Goal: Task Accomplishment & Management: Use online tool/utility

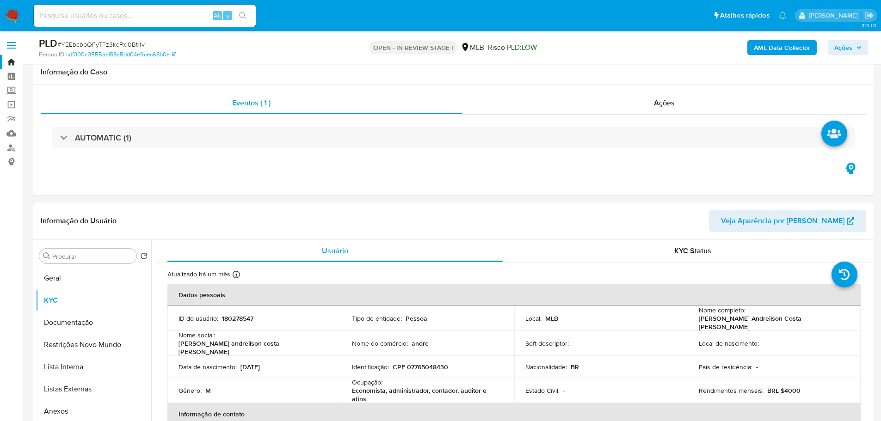
select select "10"
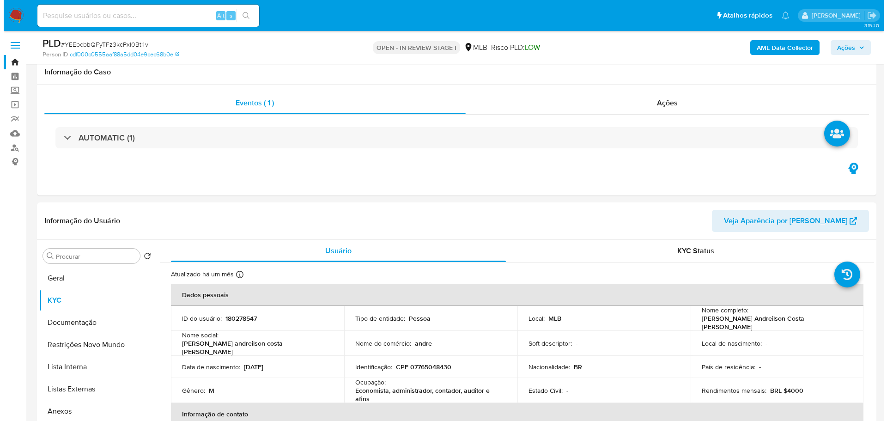
scroll to position [139, 0]
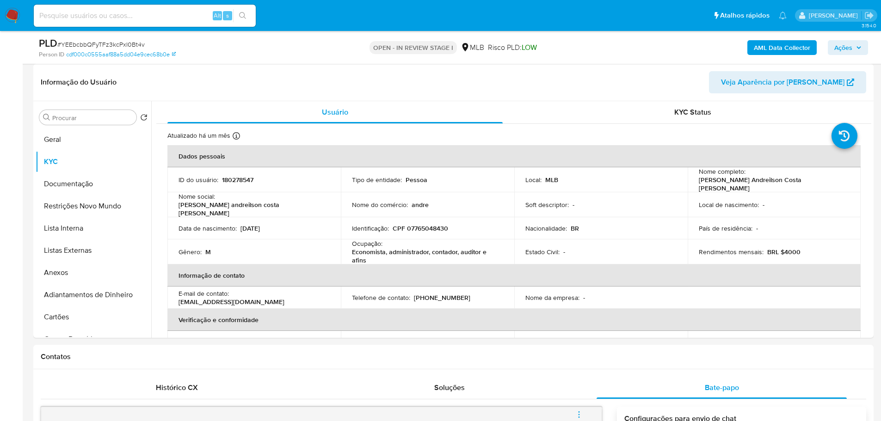
click at [856, 44] on span "Ações" at bounding box center [847, 47] width 27 height 13
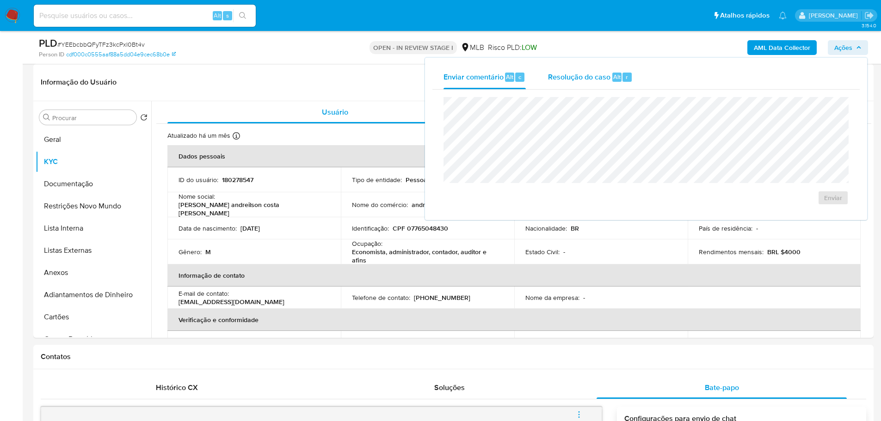
click at [593, 73] on span "Resolução do caso" at bounding box center [579, 76] width 62 height 11
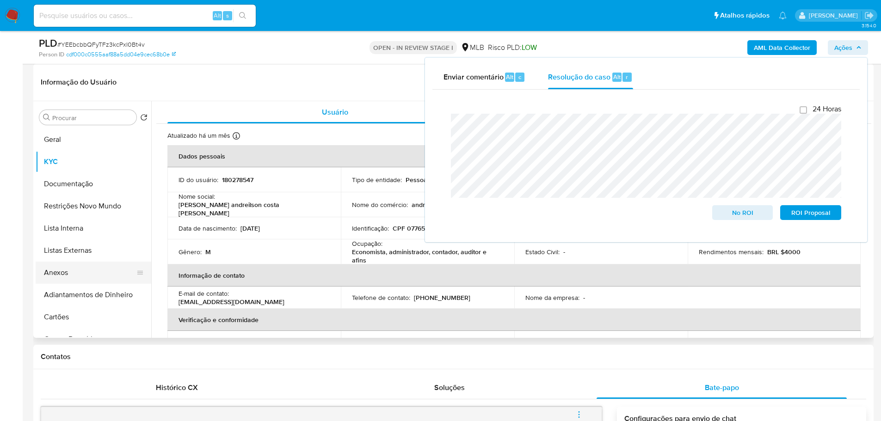
drag, startPoint x: 79, startPoint y: 273, endPoint x: 87, endPoint y: 277, distance: 9.1
click at [79, 273] on button "Anexos" at bounding box center [90, 273] width 108 height 22
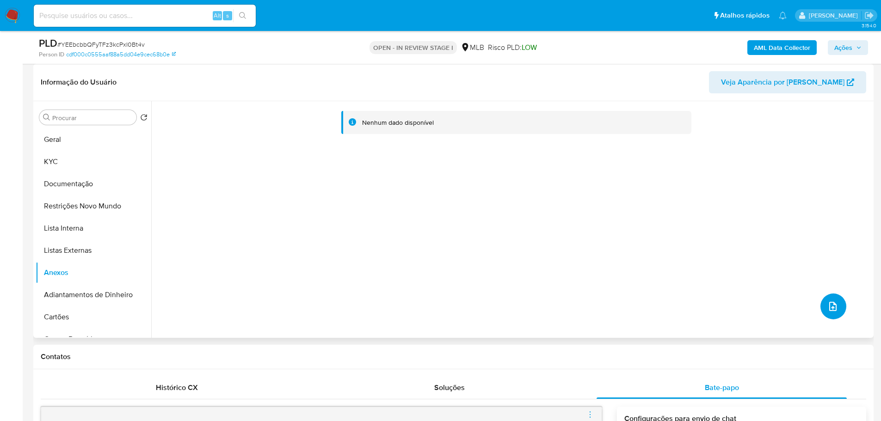
click at [830, 303] on icon "upload-file" at bounding box center [832, 306] width 11 height 11
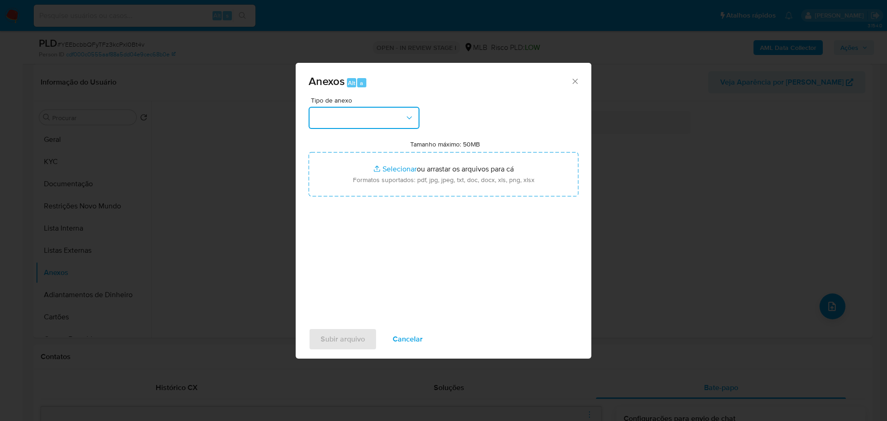
drag, startPoint x: 361, startPoint y: 116, endPoint x: 358, endPoint y: 125, distance: 9.5
click at [363, 116] on button "button" at bounding box center [364, 118] width 111 height 22
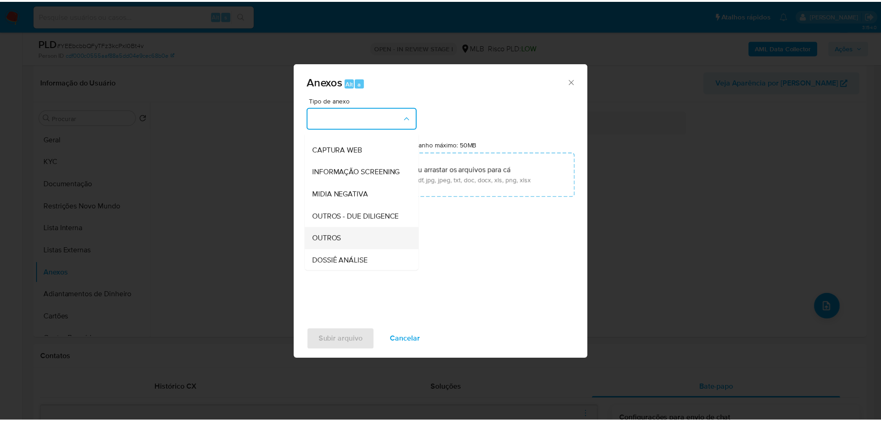
scroll to position [142, 0]
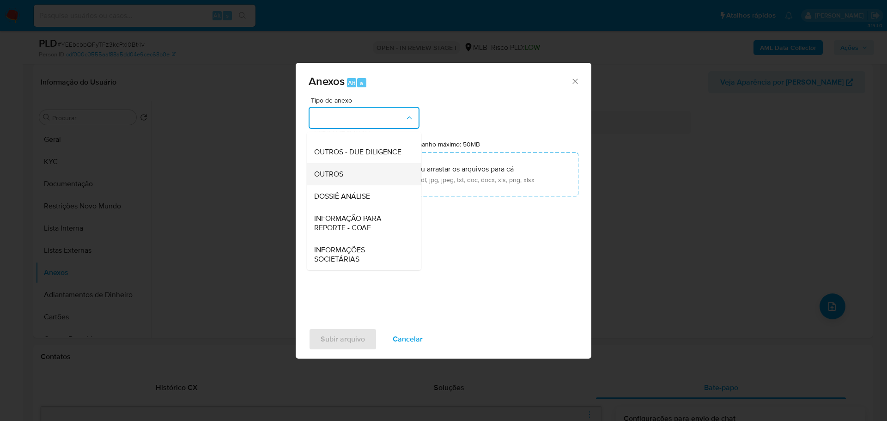
click at [336, 176] on span "OUTROS" at bounding box center [328, 174] width 29 height 9
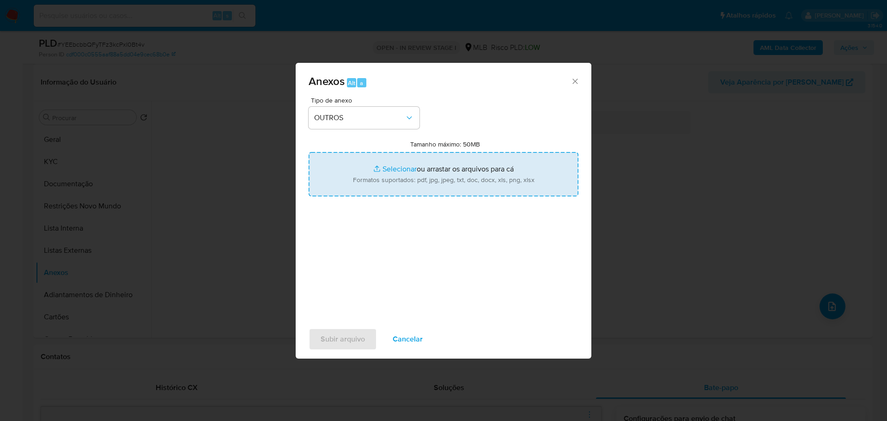
type input "C:\fakepath\SAR - XXXX - CPF 07765048430 - [PERSON_NAME] ANDREILSON COSTA [PERS…"
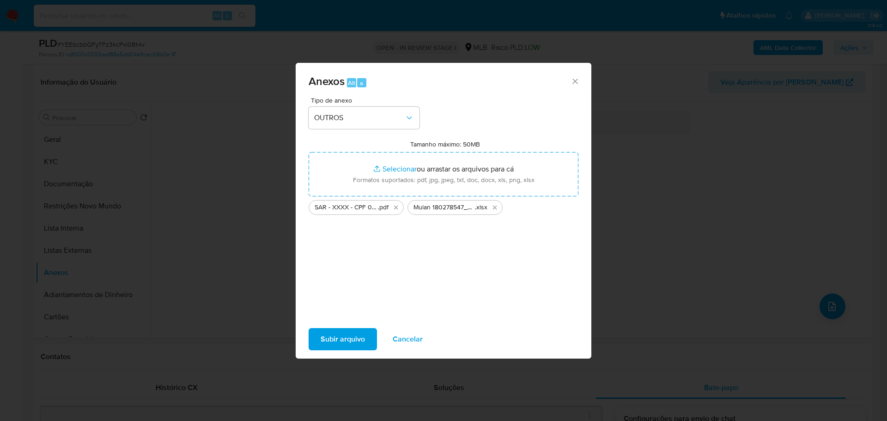
drag, startPoint x: 371, startPoint y: 177, endPoint x: 358, endPoint y: 334, distance: 157.7
click at [358, 334] on span "Subir arquivo" at bounding box center [343, 339] width 44 height 20
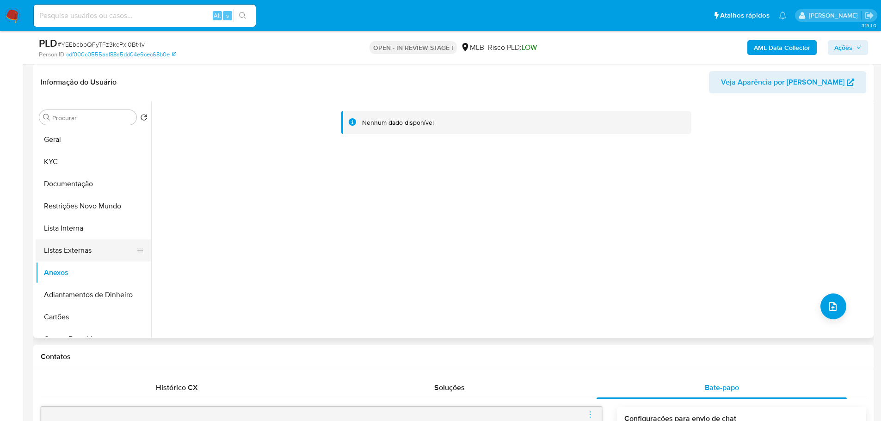
click at [84, 241] on button "Listas Externas" at bounding box center [90, 250] width 108 height 22
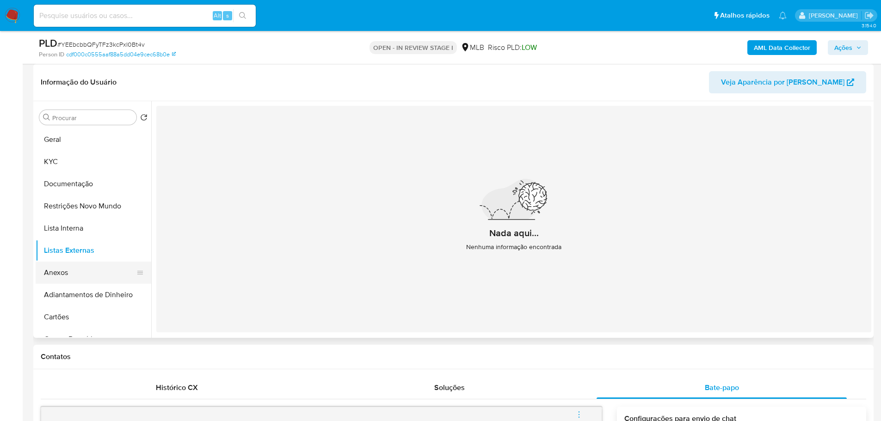
click at [83, 276] on button "Anexos" at bounding box center [90, 273] width 108 height 22
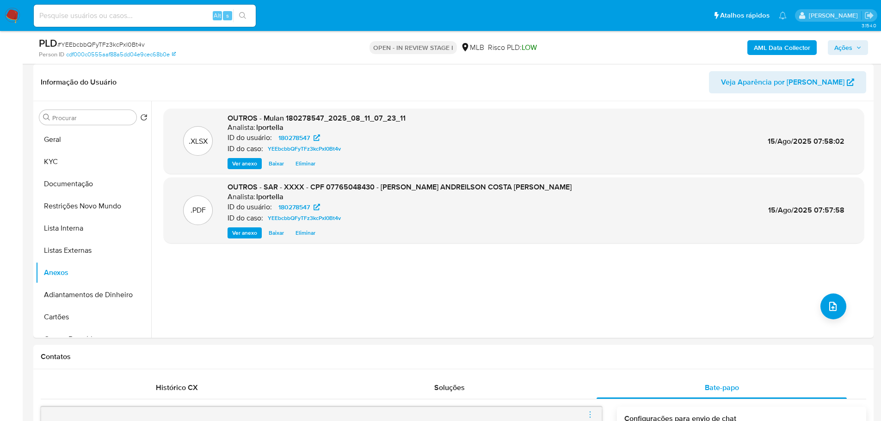
click at [849, 44] on span "Ações" at bounding box center [843, 47] width 18 height 15
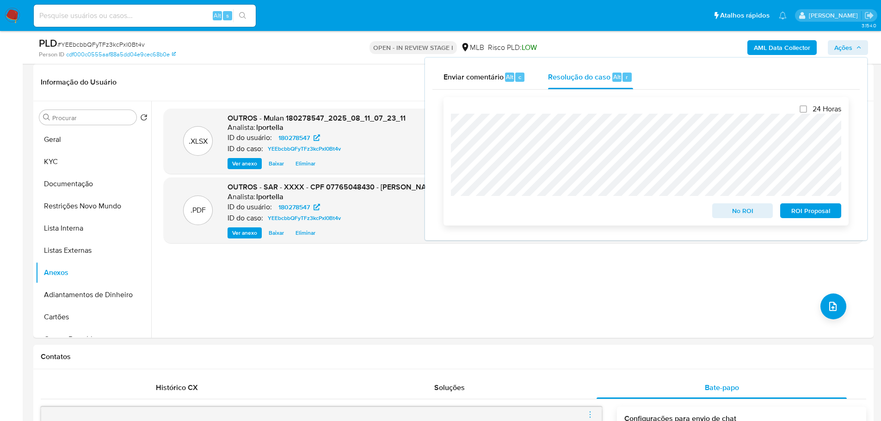
click at [808, 211] on span "ROI Proposal" at bounding box center [810, 210] width 48 height 13
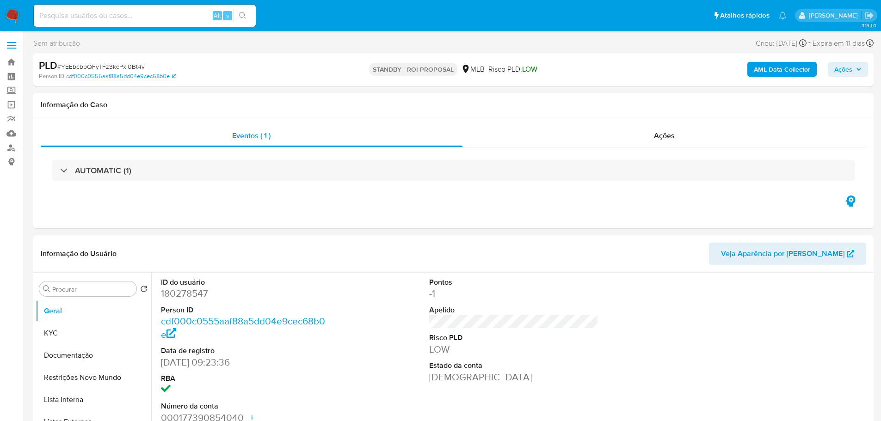
select select "10"
click at [133, 64] on span "# YEEbcbbQFyTFz3kcPxI0Bt4v" at bounding box center [100, 66] width 87 height 9
copy span "YEEbcbbQFyTFz3kcPxI0Bt4v"
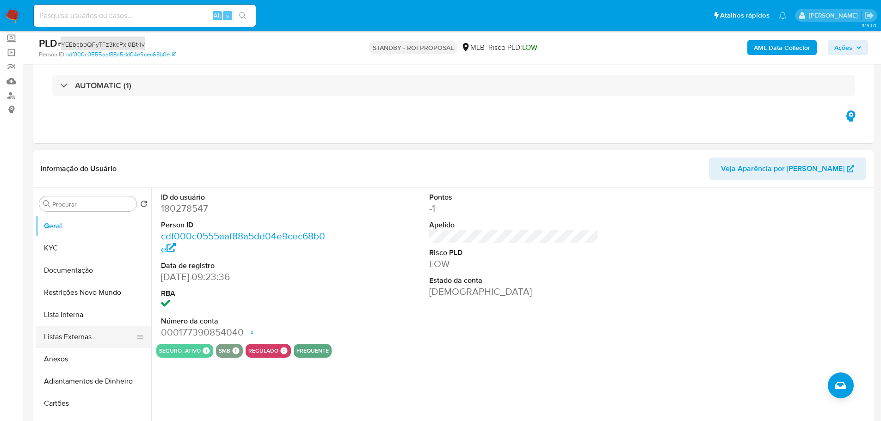
scroll to position [92, 0]
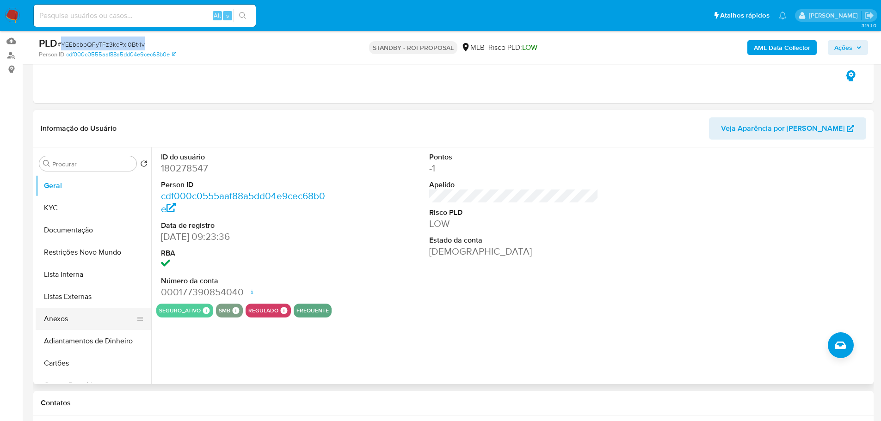
click at [99, 319] on button "Anexos" at bounding box center [90, 319] width 108 height 22
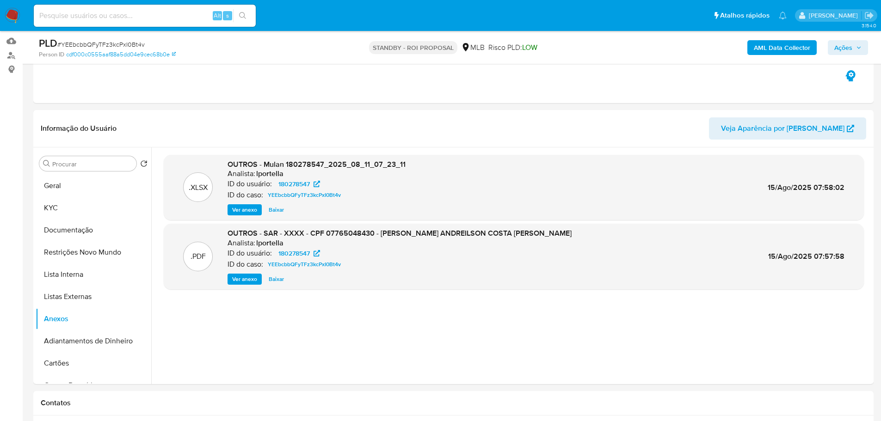
click at [124, 13] on input at bounding box center [145, 16] width 222 height 12
paste input "0skm3Mhjyn6WZXjDFoN9KwEV"
type input "0skm3Mhjyn6WZXjDFoN9KwEV"
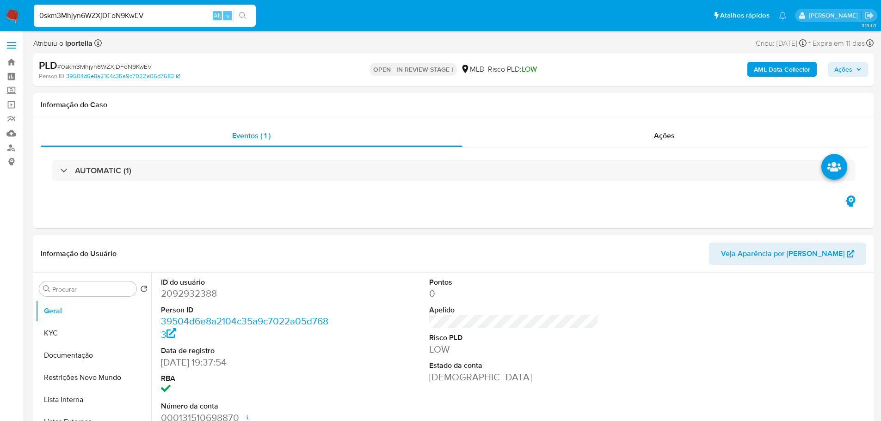
select select "10"
